Goal: Obtain resource: Download file/media

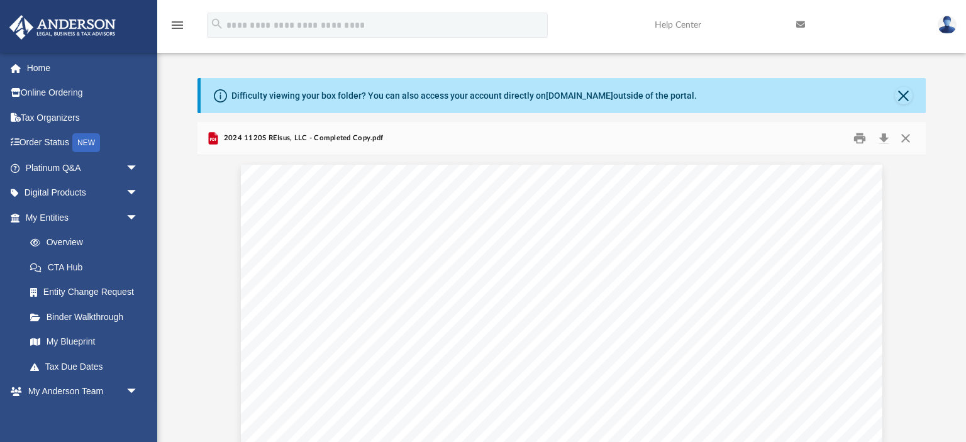
scroll to position [285, 727]
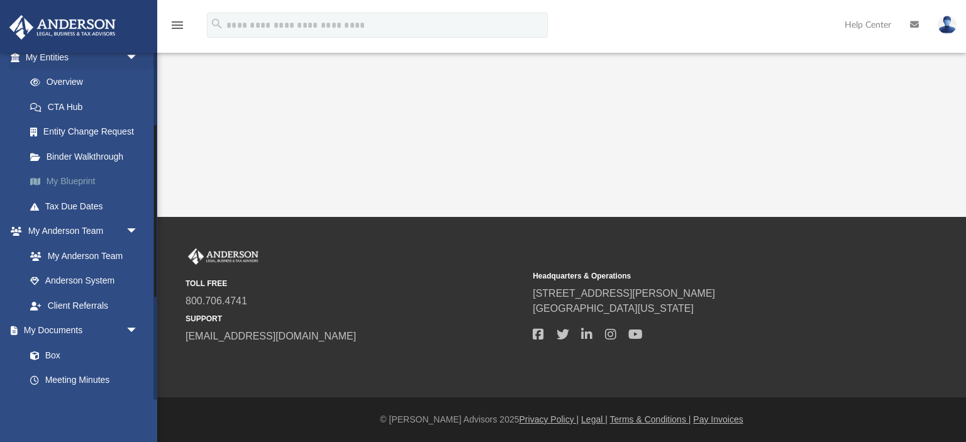
scroll to position [161, 0]
click at [53, 356] on link "Box" at bounding box center [88, 354] width 140 height 25
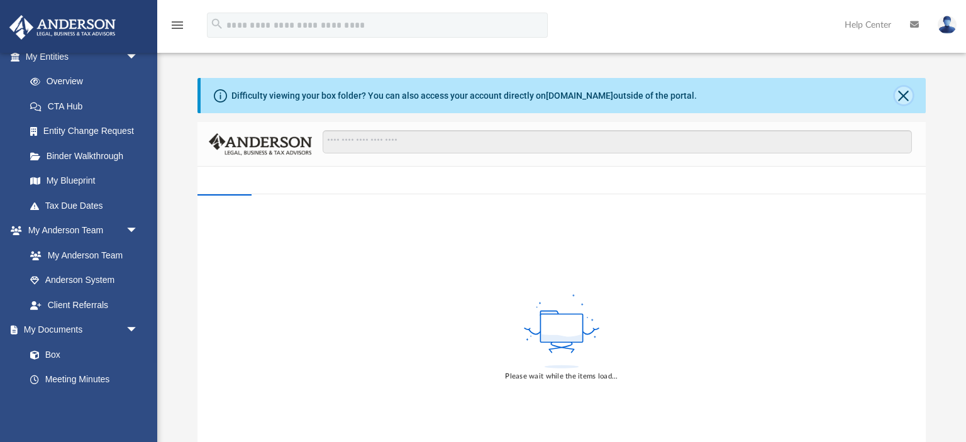
click at [902, 97] on button "Close" at bounding box center [904, 96] width 18 height 18
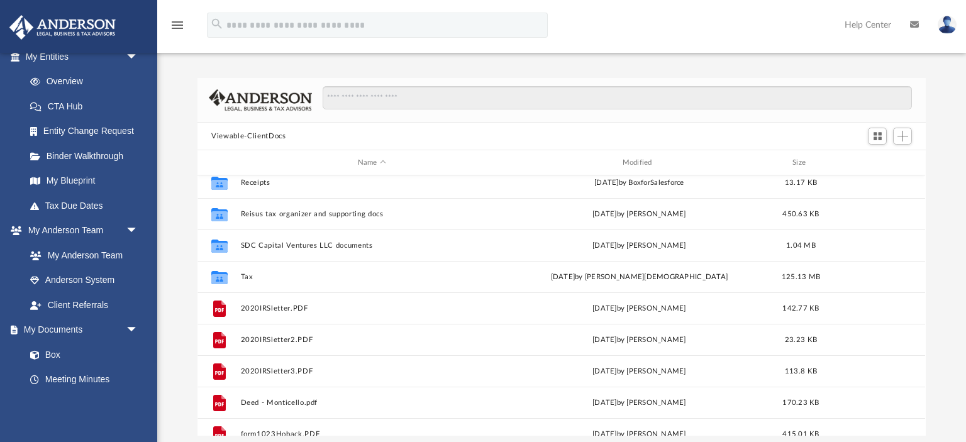
scroll to position [143, 0]
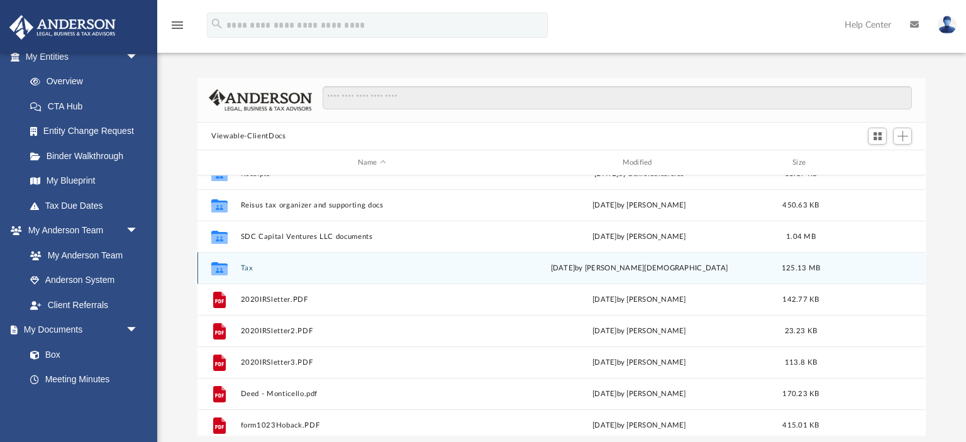
click at [246, 268] on button "Tax" at bounding box center [372, 268] width 262 height 8
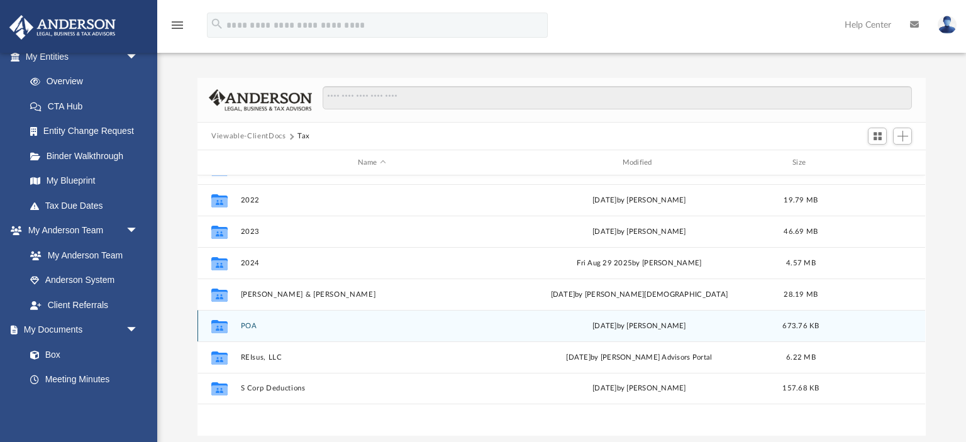
scroll to position [0, 0]
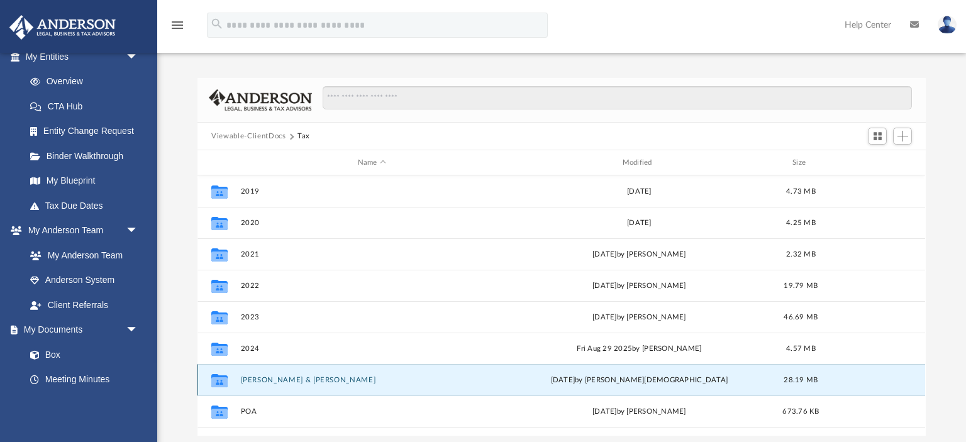
click at [253, 380] on button "Hoback, Leslie & Joe" at bounding box center [372, 380] width 262 height 8
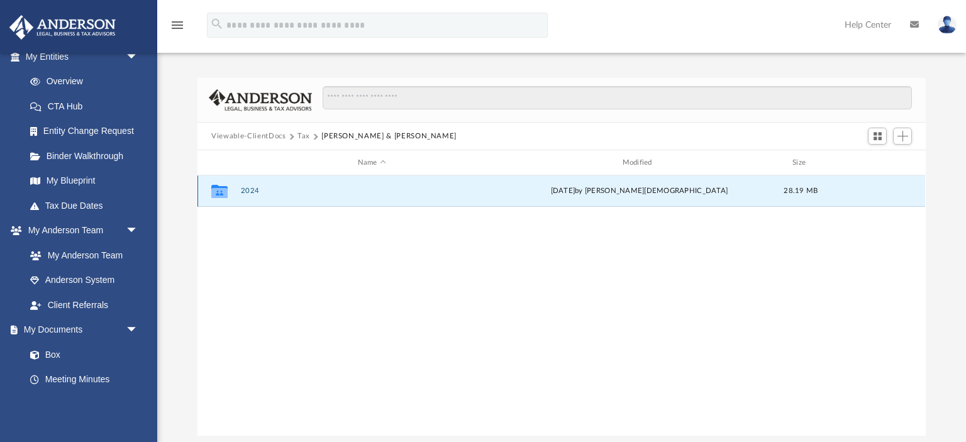
click at [250, 191] on button "2024" at bounding box center [372, 191] width 262 height 8
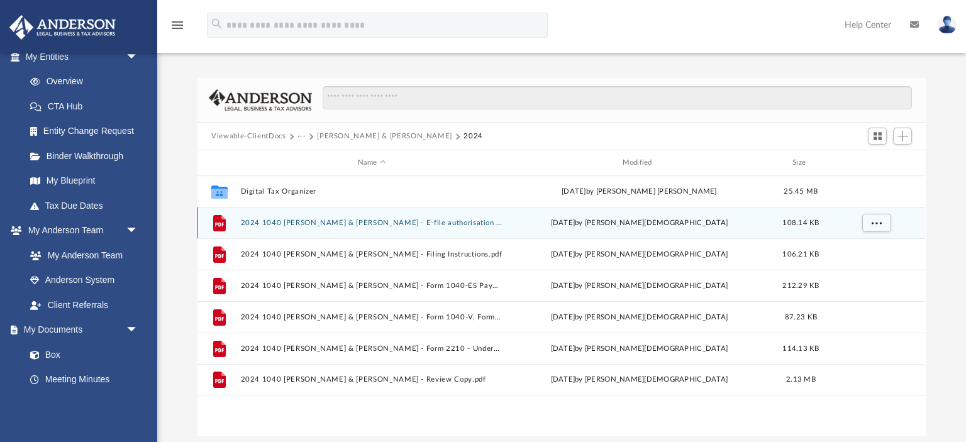
click at [270, 224] on button "2024 1040 Hoback, Leslie & Joe - E-file authorisation - please sign.pdf" at bounding box center [372, 223] width 262 height 8
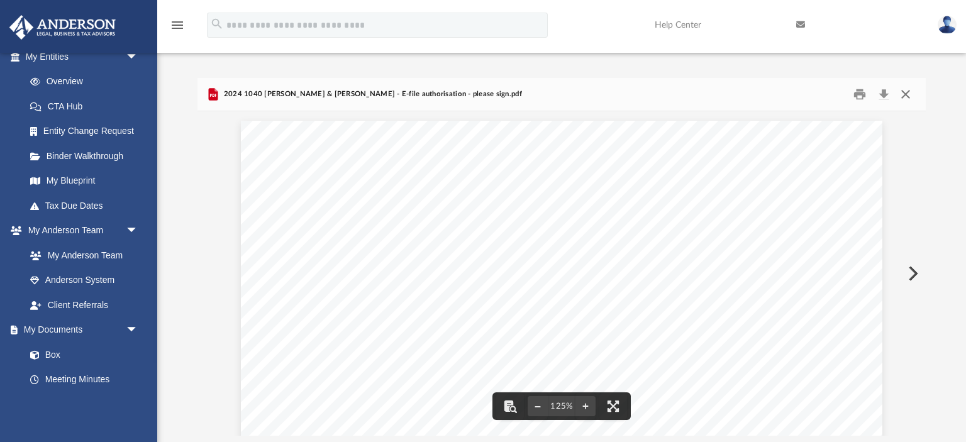
click at [904, 91] on button "Close" at bounding box center [905, 94] width 23 height 19
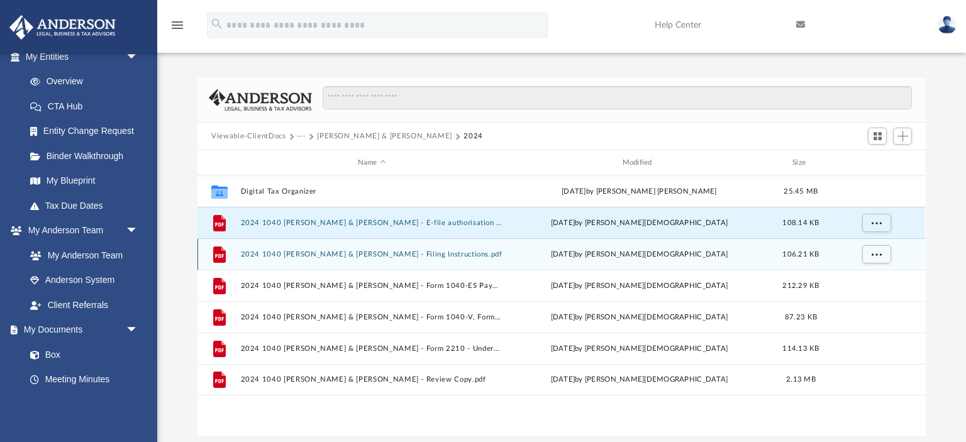
click at [288, 255] on button "2024 1040 Hoback, Leslie & Joe - Filing Instructions.pdf" at bounding box center [372, 254] width 262 height 8
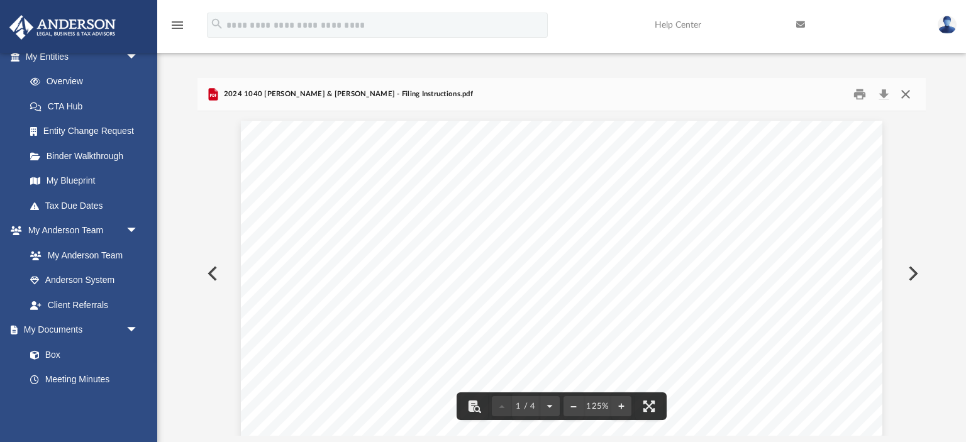
click at [905, 94] on button "Close" at bounding box center [905, 94] width 23 height 19
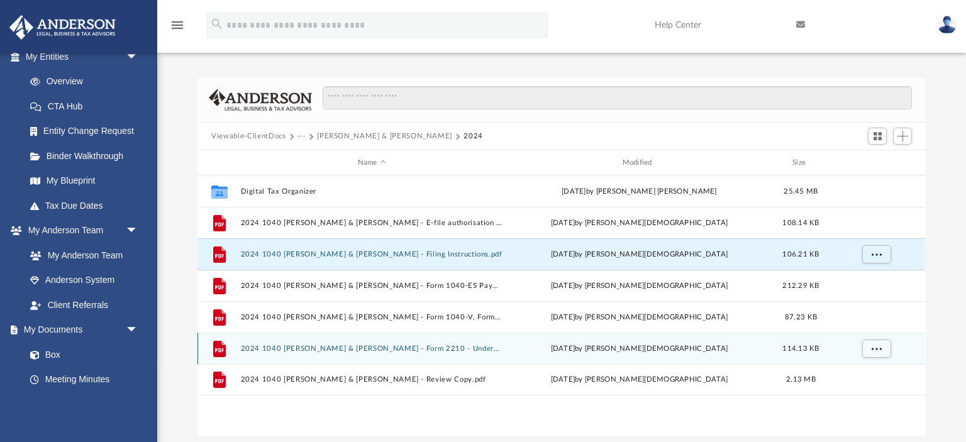
click at [285, 348] on button "2024 1040 Hoback, Leslie & Joe - Form 2210 - Underpayment of Estimated tax.pdf" at bounding box center [372, 349] width 262 height 8
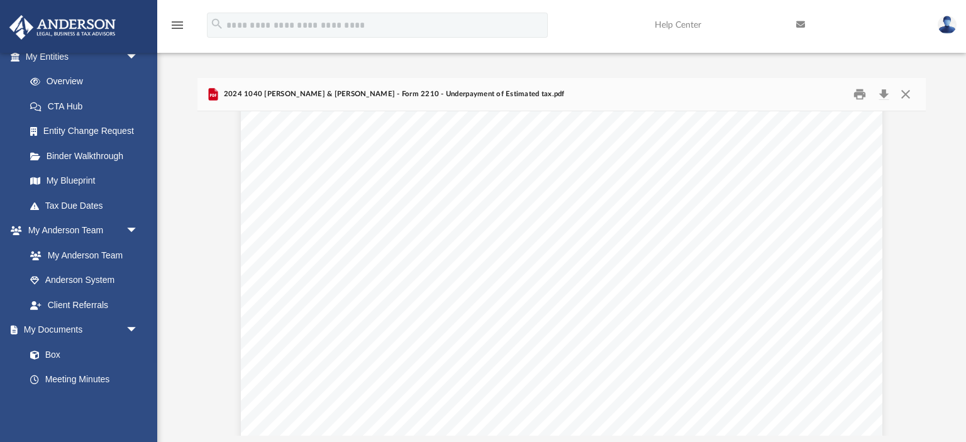
scroll to position [345, 0]
click at [258, 336] on div "Department of the Treasury Internal Revenue Service Attachment Sequence No. 412…" at bounding box center [561, 191] width 641 height 830
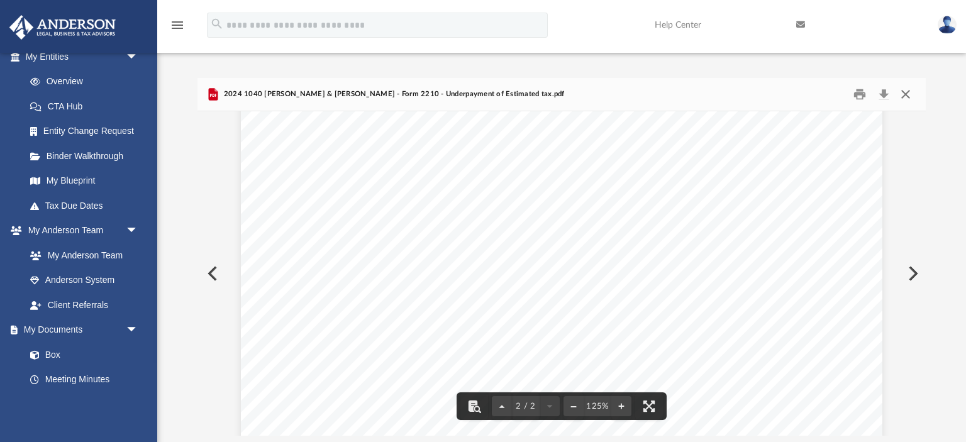
click at [903, 96] on button "Close" at bounding box center [905, 94] width 23 height 19
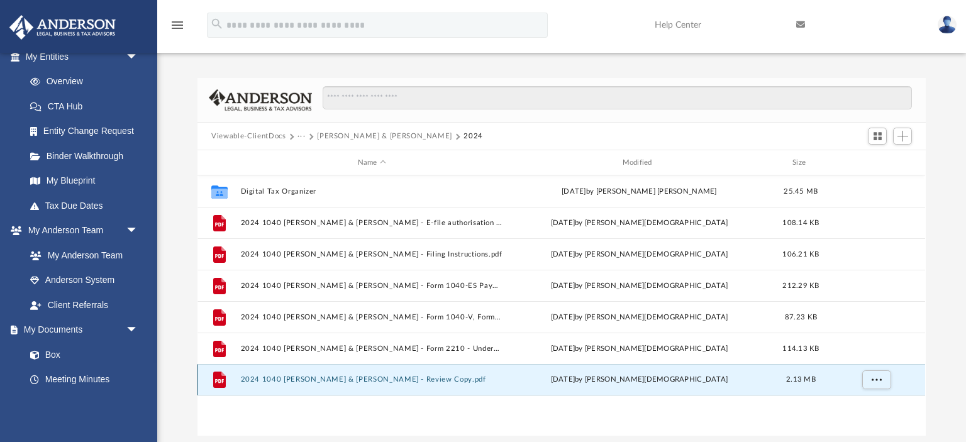
click at [299, 380] on button "2024 1040 Hoback, Leslie & Joe - Review Copy.pdf" at bounding box center [372, 379] width 262 height 8
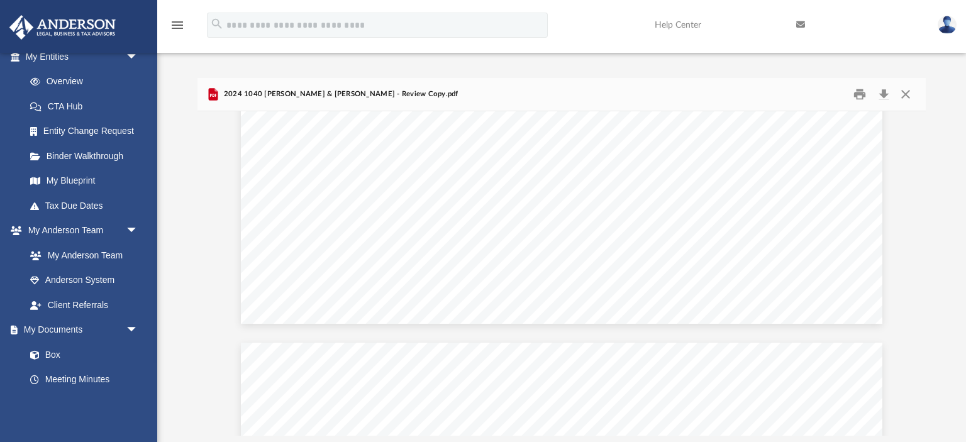
scroll to position [10815, 0]
click at [248, 350] on div "Attachment Sequence No. Department of the Treasury Internal Revenue Service 419…" at bounding box center [561, 437] width 641 height 830
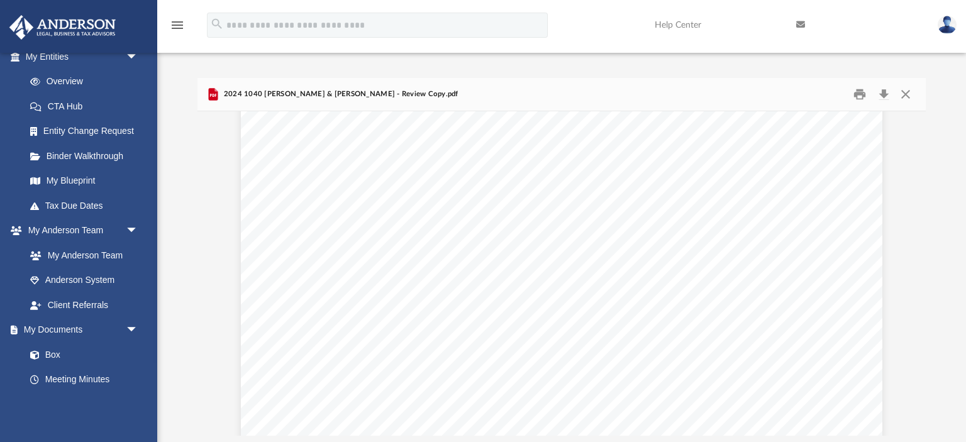
click at [253, 321] on div "410482 11-15-24 2 17 a b c d e 17a 17b 17c Yes No Yes No Yes No Caution: 17e Ye…" at bounding box center [561, 55] width 641 height 830
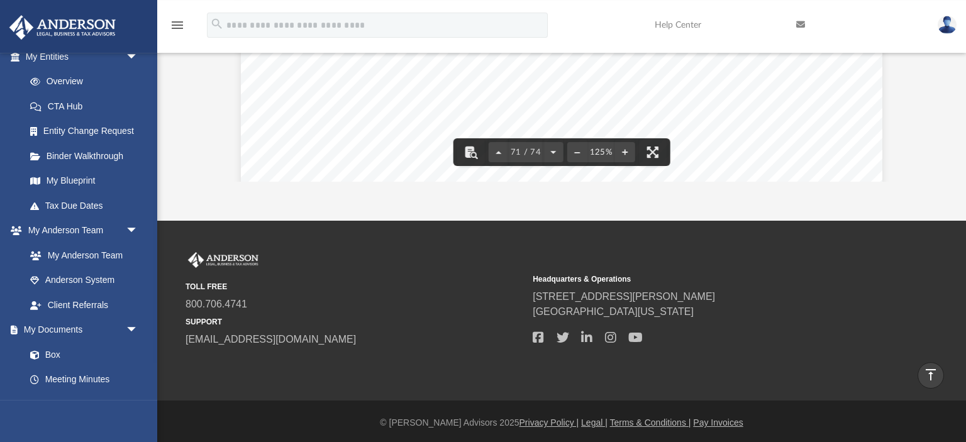
scroll to position [59440, 0]
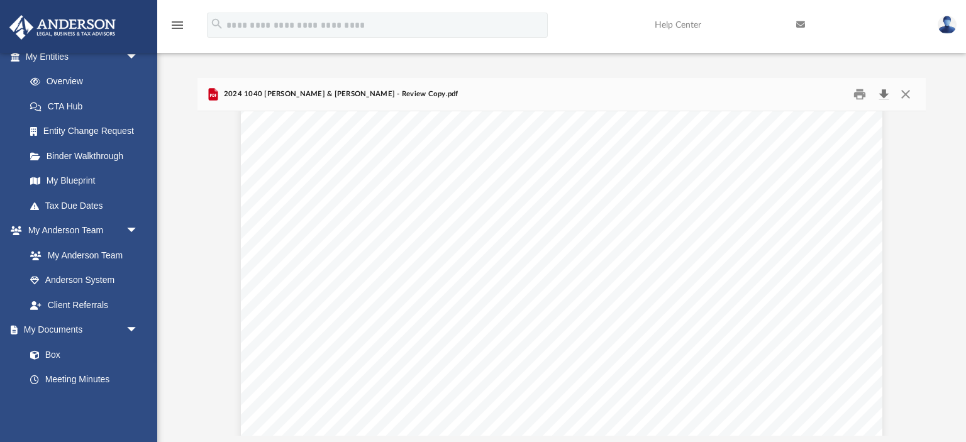
click at [882, 94] on button "Download" at bounding box center [883, 94] width 23 height 19
